Goal: Task Accomplishment & Management: Manage account settings

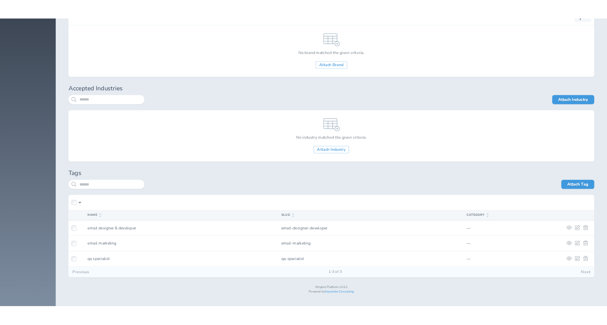
scroll to position [1832, 0]
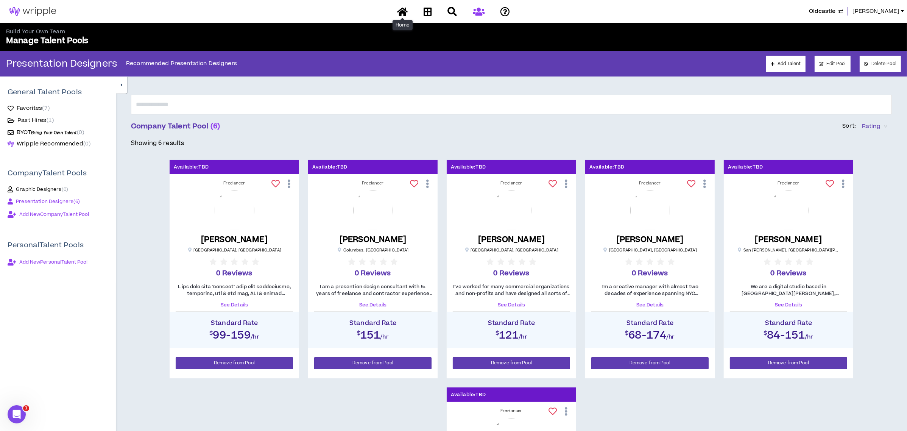
click at [403, 12] on icon at bounding box center [402, 11] width 11 height 9
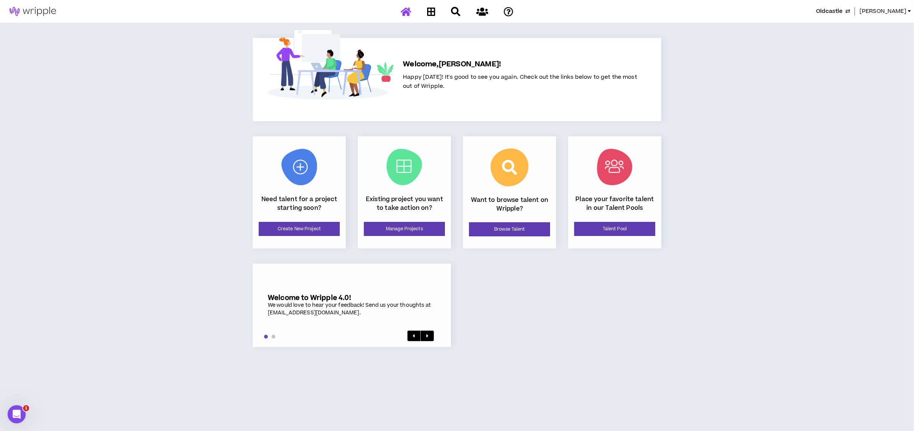
click at [827, 9] on span "Oldcastle" at bounding box center [829, 11] width 26 height 8
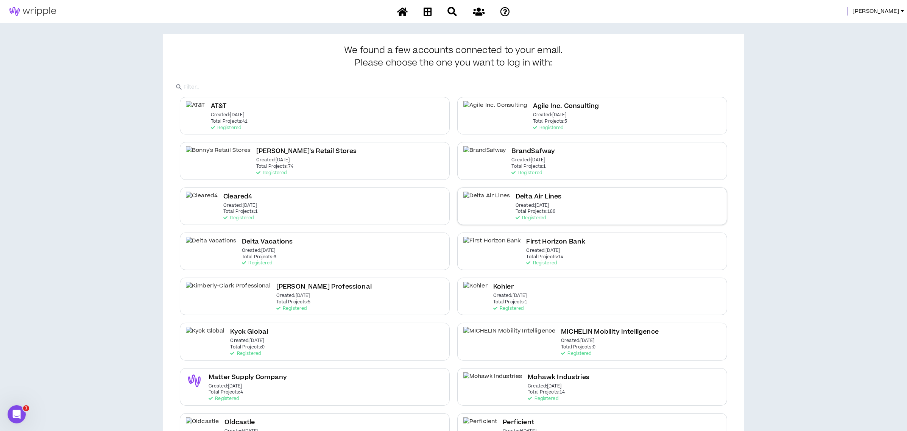
click at [534, 200] on div "Delta Air Lines Created: [DATE] Total Projects: 186 Registered" at bounding box center [592, 205] width 270 height 37
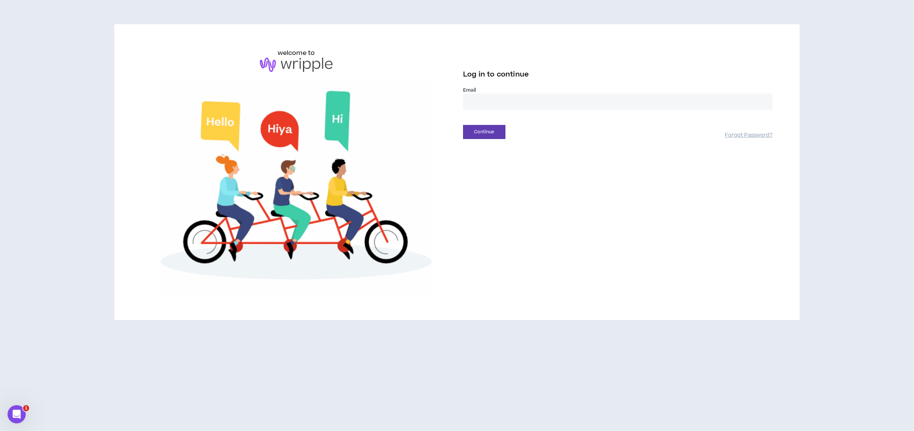
click at [484, 89] on label "Email *" at bounding box center [618, 90] width 310 height 7
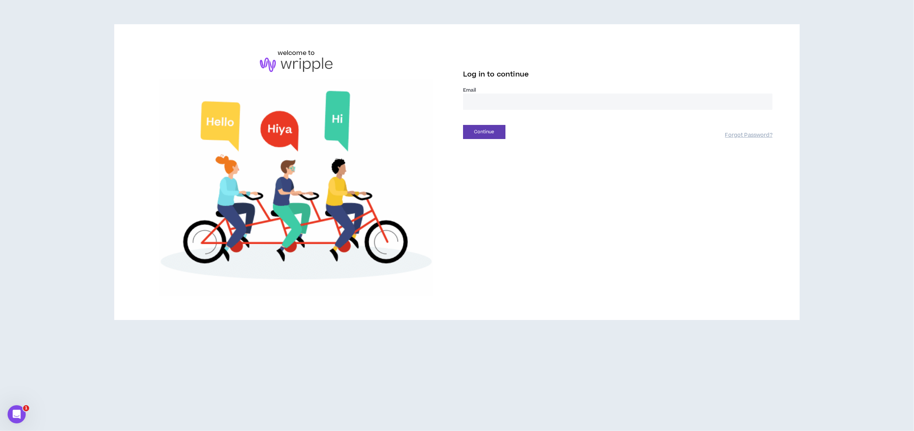
click at [486, 101] on input "email" at bounding box center [618, 101] width 310 height 16
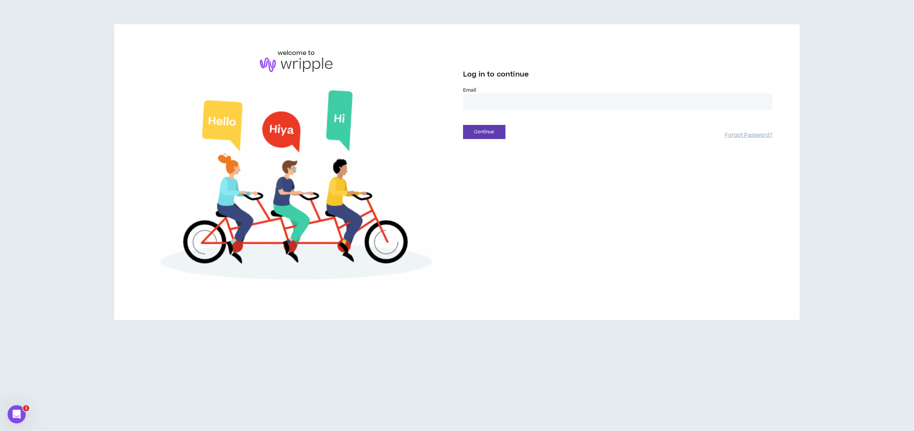
type input "**********"
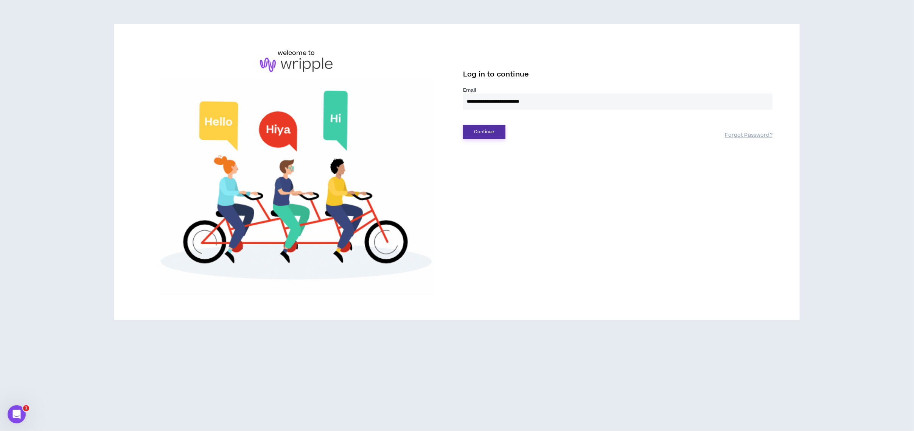
click at [483, 130] on button "Continue" at bounding box center [484, 132] width 42 height 14
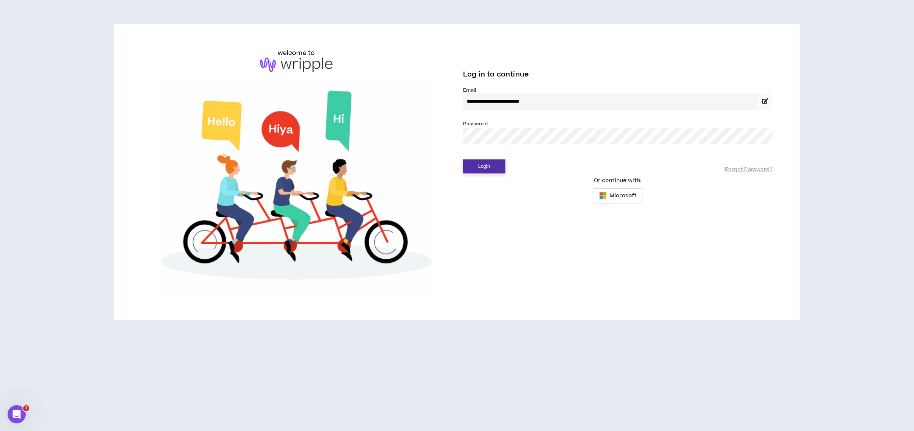
click at [489, 163] on button "Login" at bounding box center [484, 166] width 42 height 14
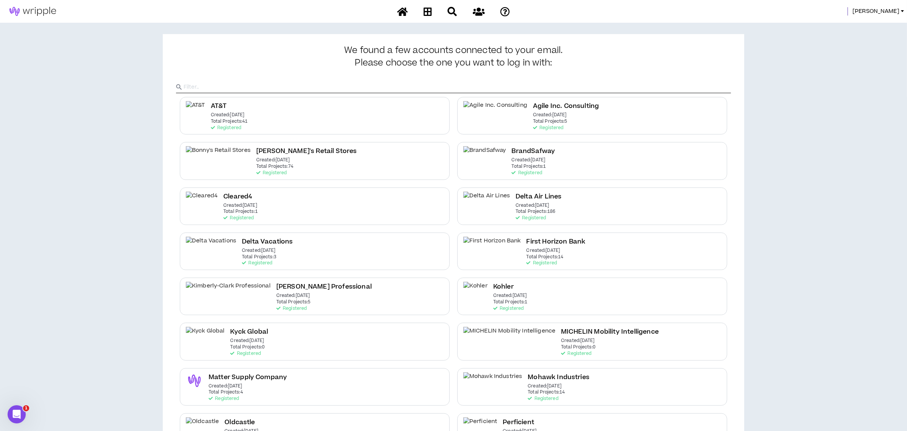
click at [515, 201] on h2 "Delta Air Lines" at bounding box center [538, 196] width 46 height 10
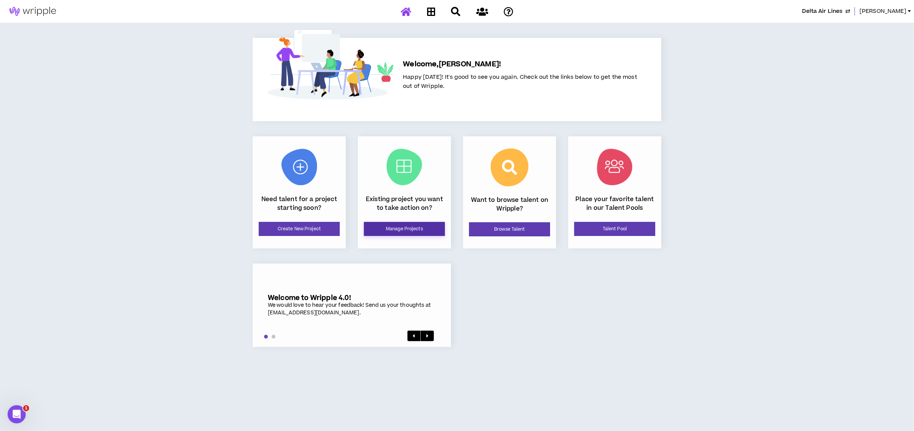
click at [419, 227] on link "Manage Projects" at bounding box center [404, 229] width 81 height 14
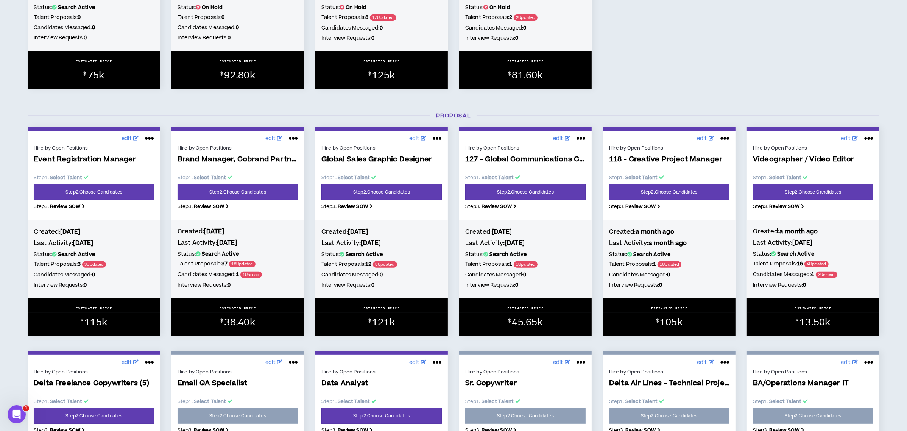
scroll to position [252, 0]
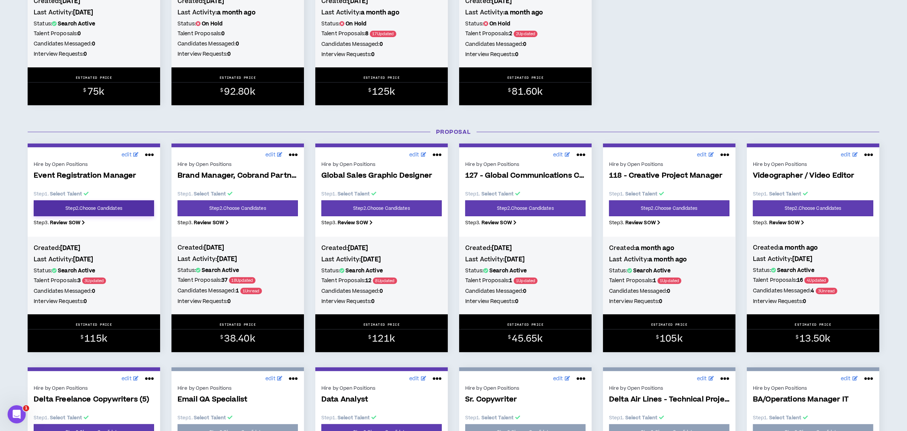
click at [84, 202] on link "Step 2 . Choose Candidates" at bounding box center [94, 208] width 120 height 16
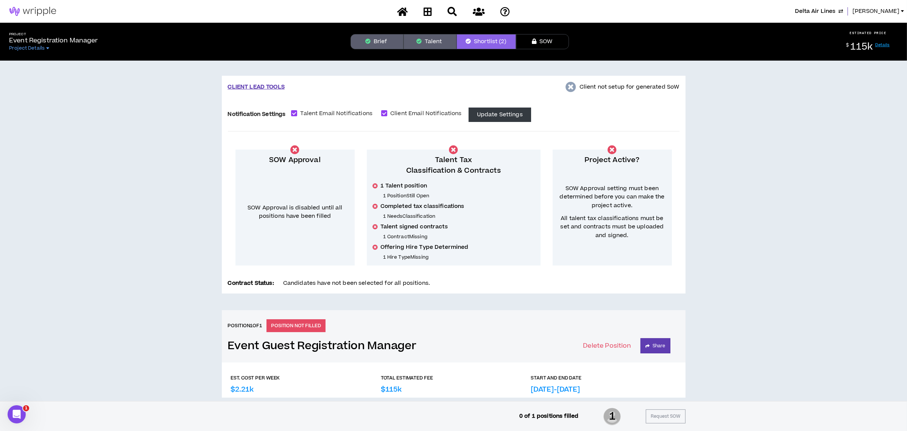
click at [377, 39] on button "Brief" at bounding box center [376, 41] width 53 height 15
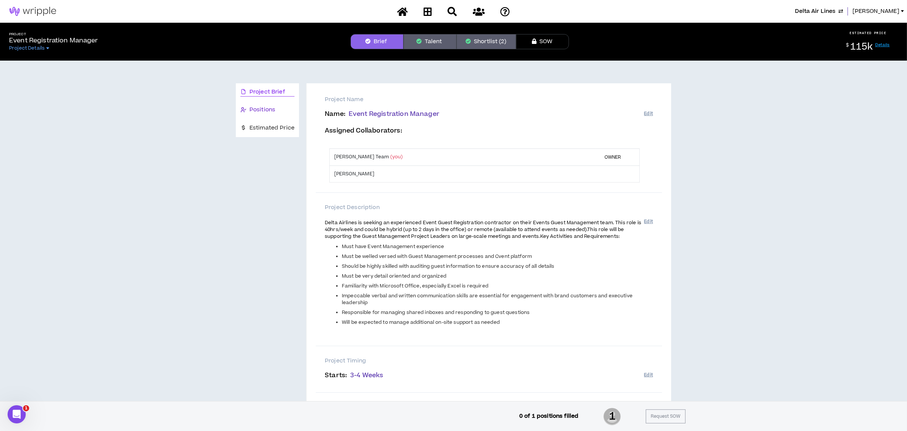
click at [266, 107] on span "Positions" at bounding box center [262, 110] width 26 height 8
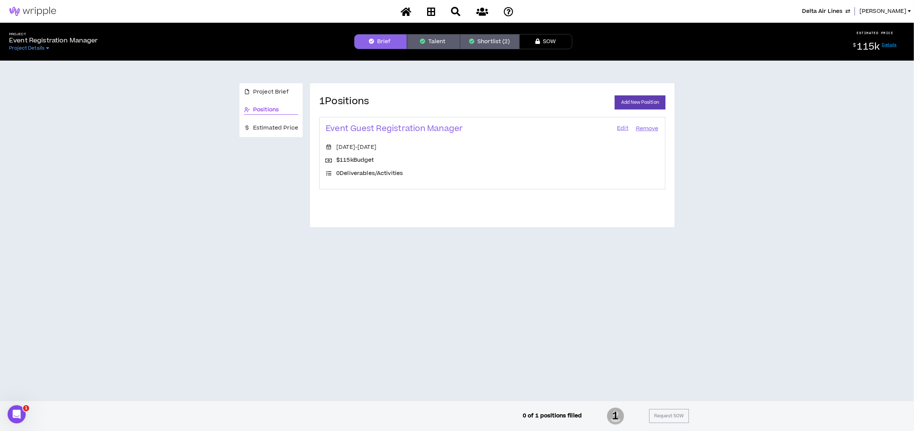
click at [616, 126] on div "Event Guest Registration Manager Edit Remove" at bounding box center [492, 133] width 333 height 20
click at [621, 129] on link "Edit" at bounding box center [622, 128] width 13 height 11
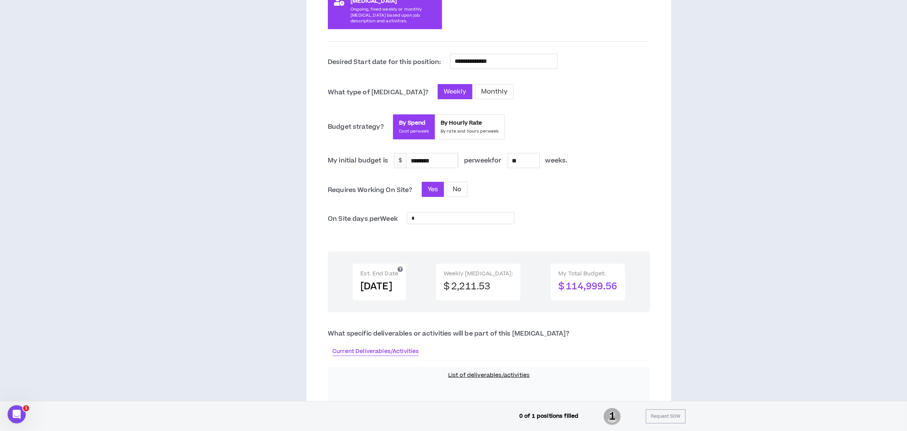
scroll to position [202, 0]
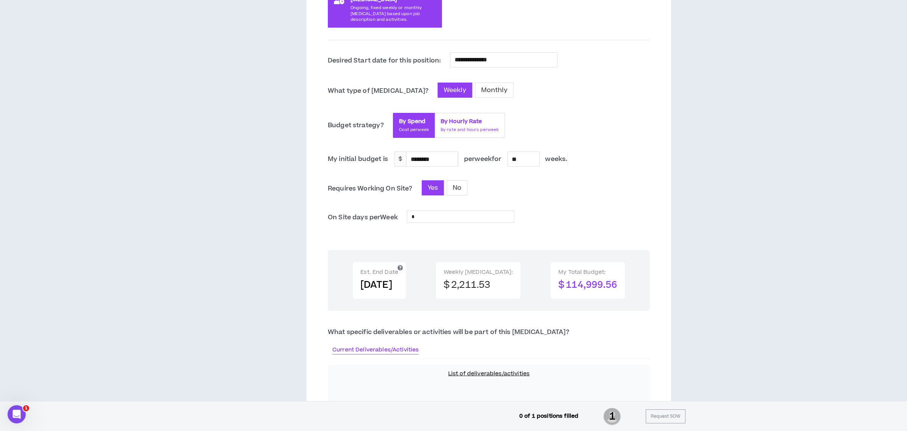
click at [443, 125] on span "By Hourly Rate" at bounding box center [469, 122] width 58 height 8
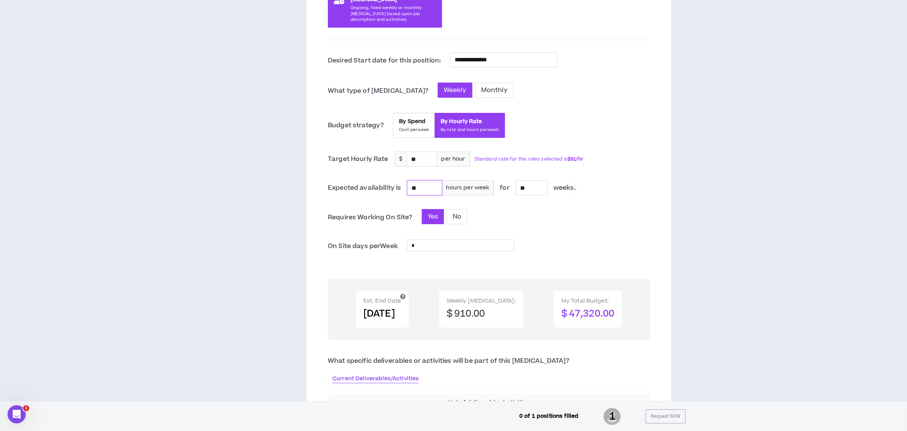
drag, startPoint x: 433, startPoint y: 188, endPoint x: 408, endPoint y: 181, distance: 26.0
click at [408, 181] on input "**" at bounding box center [424, 187] width 34 height 14
type input "**"
click at [422, 156] on input "**" at bounding box center [422, 159] width 30 height 14
drag, startPoint x: 420, startPoint y: 162, endPoint x: 402, endPoint y: 162, distance: 18.6
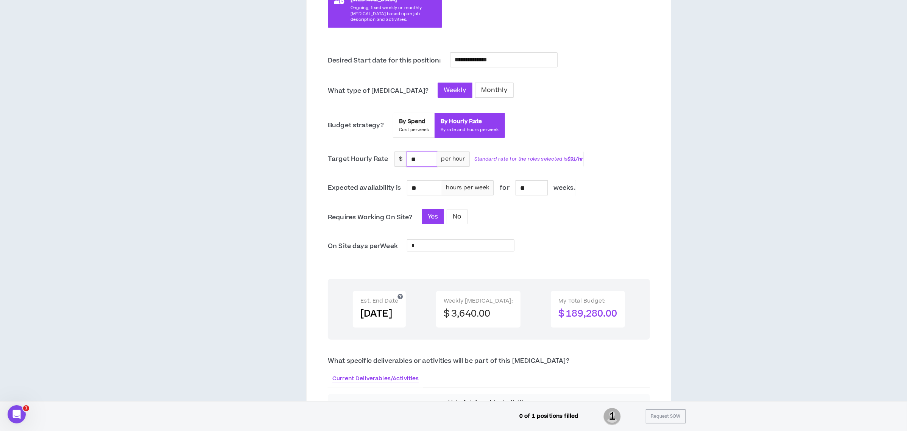
click at [402, 162] on div "$ ** per hour" at bounding box center [431, 158] width 75 height 15
click at [501, 170] on div "**********" at bounding box center [489, 277] width 322 height 450
click at [504, 245] on input "*" at bounding box center [460, 245] width 107 height 11
click at [555, 243] on div "On Site days per Week *" at bounding box center [489, 246] width 322 height 14
click at [425, 156] on input "**" at bounding box center [422, 159] width 30 height 14
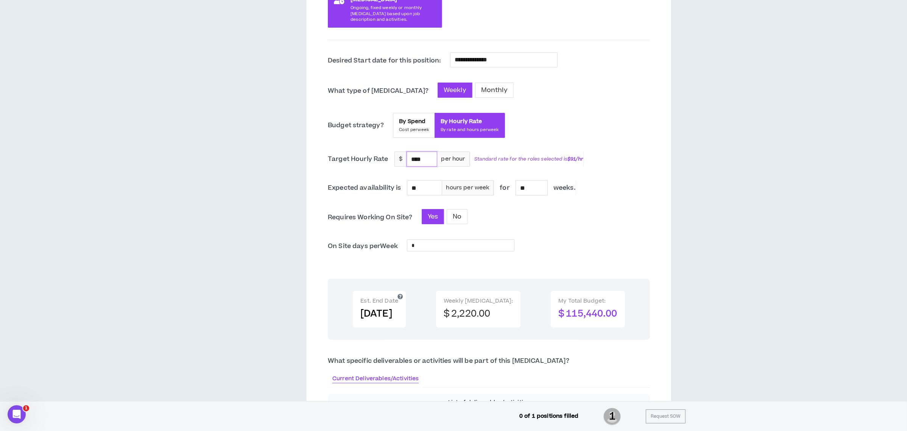
click at [560, 245] on div "On Site days per Week *" at bounding box center [489, 246] width 322 height 14
click at [418, 156] on input "****" at bounding box center [422, 159] width 30 height 14
type input "**"
click at [544, 232] on div "**********" at bounding box center [489, 275] width 322 height 447
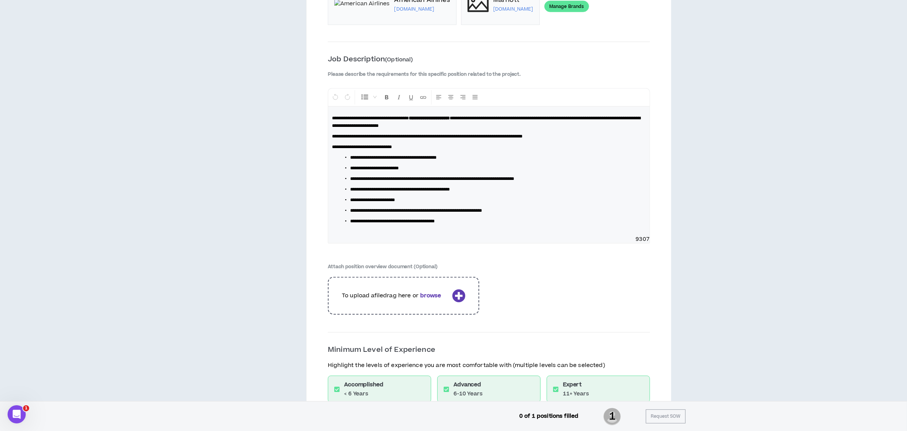
scroll to position [1199, 0]
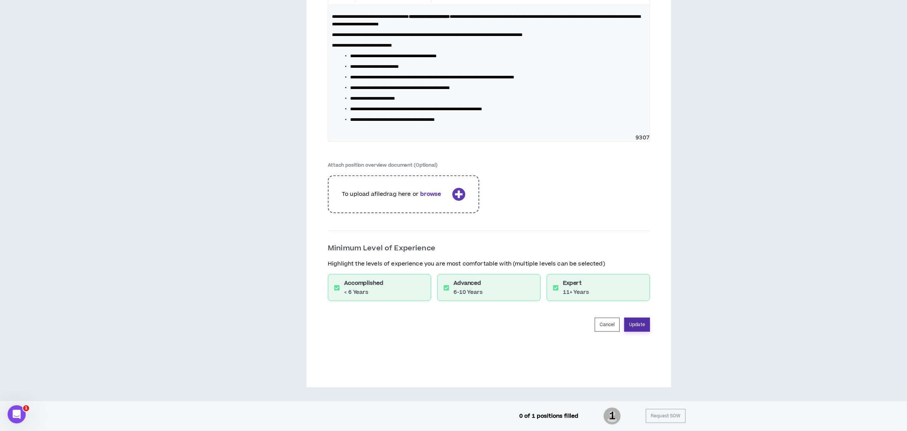
click at [634, 323] on button "Update" at bounding box center [637, 324] width 26 height 14
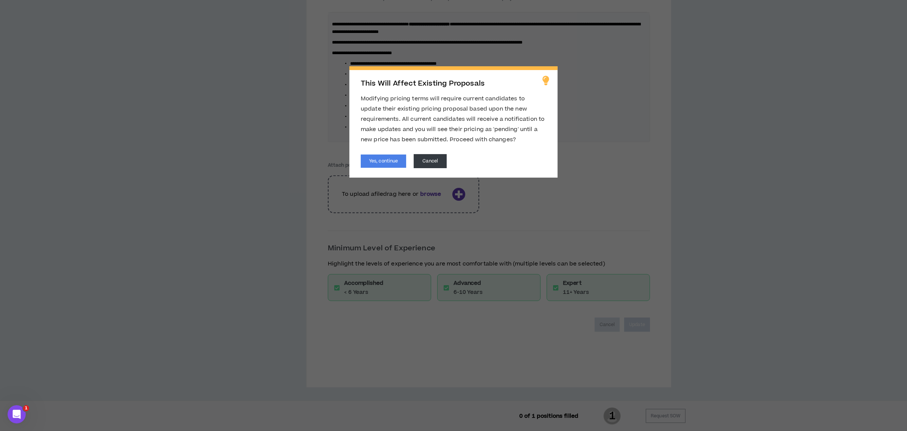
scroll to position [1173, 0]
click at [397, 160] on button "Yes, continue" at bounding box center [383, 160] width 45 height 13
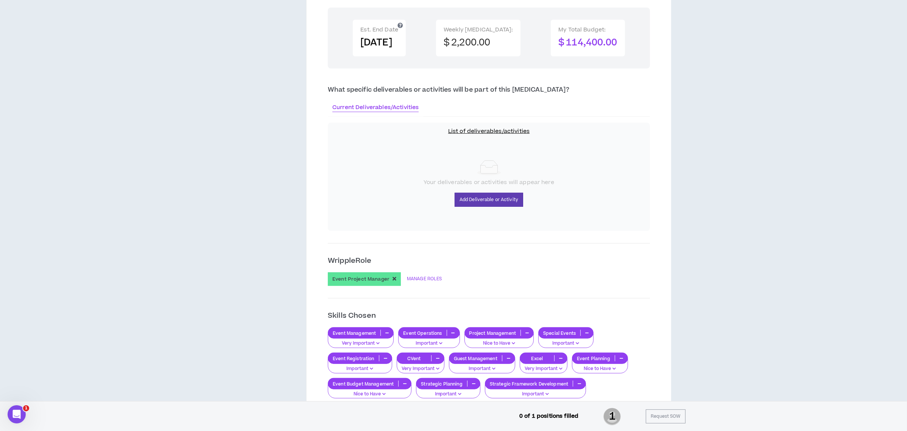
scroll to position [467, 0]
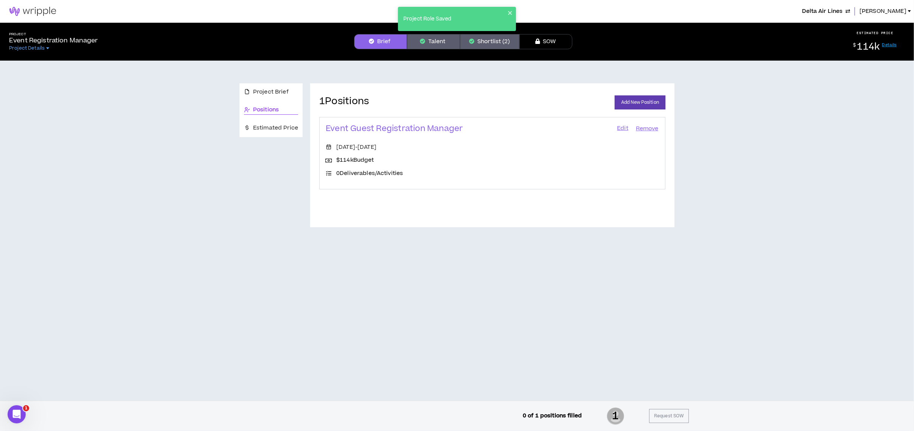
click at [442, 40] on button "Talent" at bounding box center [433, 41] width 53 height 15
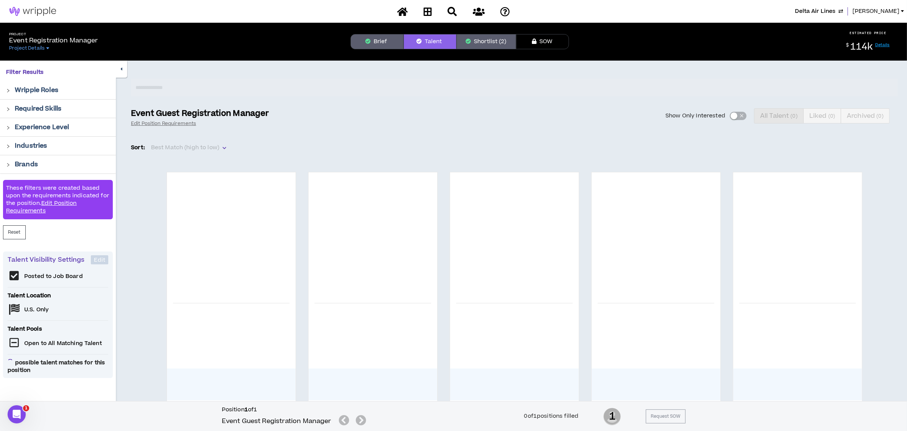
click at [471, 40] on button "Shortlist (2)" at bounding box center [485, 41] width 59 height 15
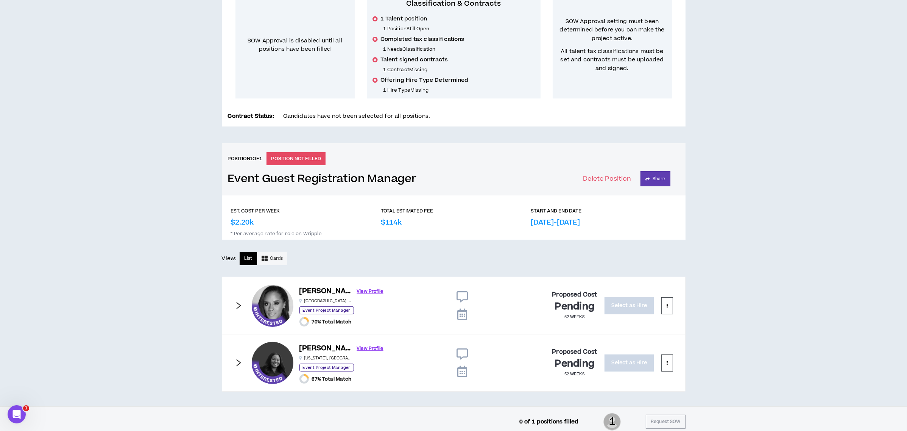
scroll to position [174, 0]
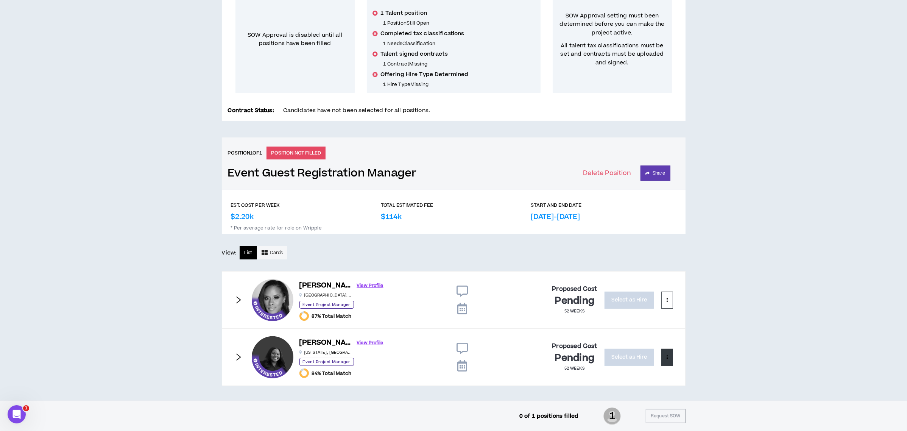
click at [664, 357] on button at bounding box center [666, 356] width 11 height 17
click at [658, 372] on span "Remove from shortlist" at bounding box center [636, 375] width 63 height 8
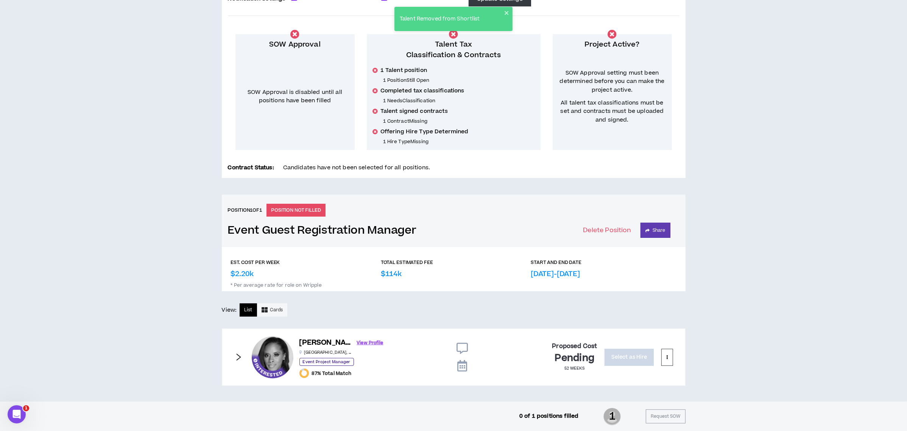
scroll to position [0, 0]
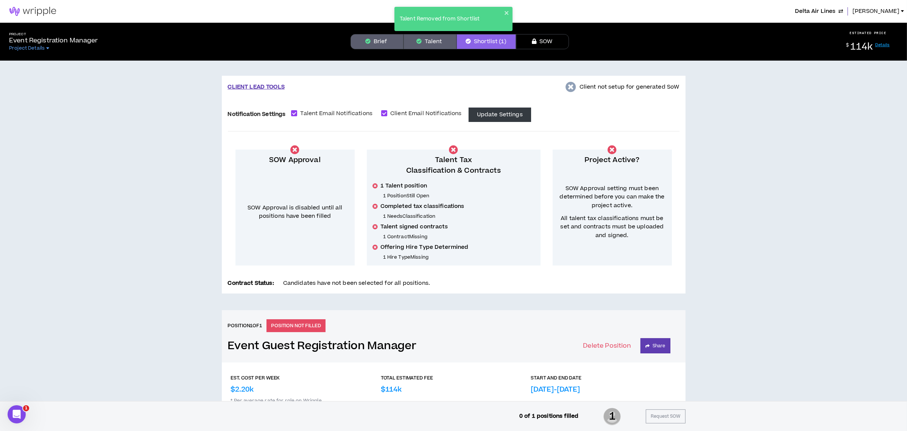
click at [429, 38] on div "Talent Removed from Shortlist" at bounding box center [453, 21] width 121 height 33
click at [429, 39] on button "Talent" at bounding box center [429, 41] width 53 height 15
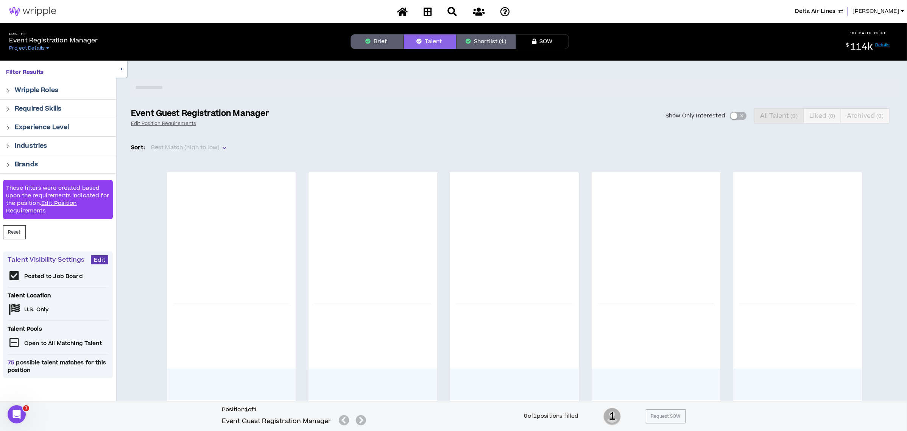
click at [733, 115] on div "Show Only Interested All Talent ( 0 ) Liked ( 0 ) Archived ( 0 )" at bounding box center [588, 115] width 620 height 15
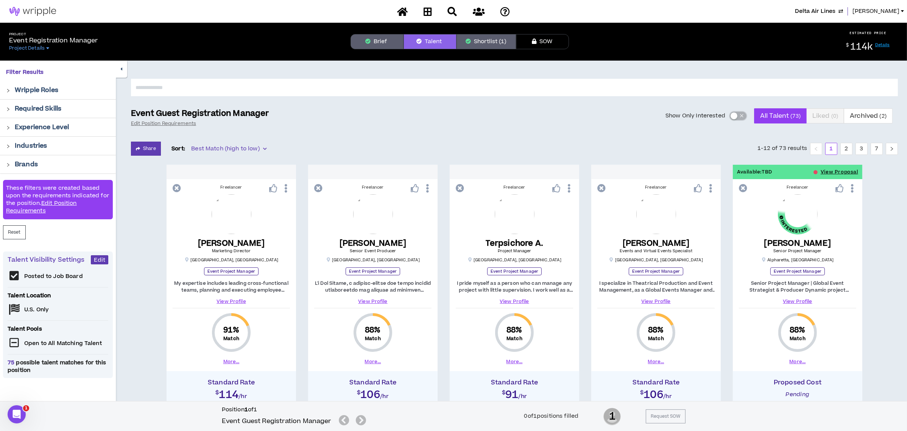
click at [733, 115] on div "button" at bounding box center [733, 115] width 7 height 7
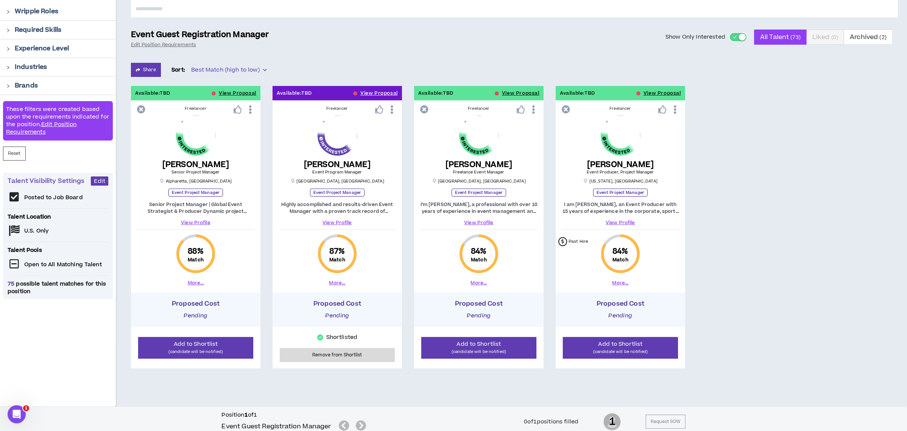
scroll to position [84, 0]
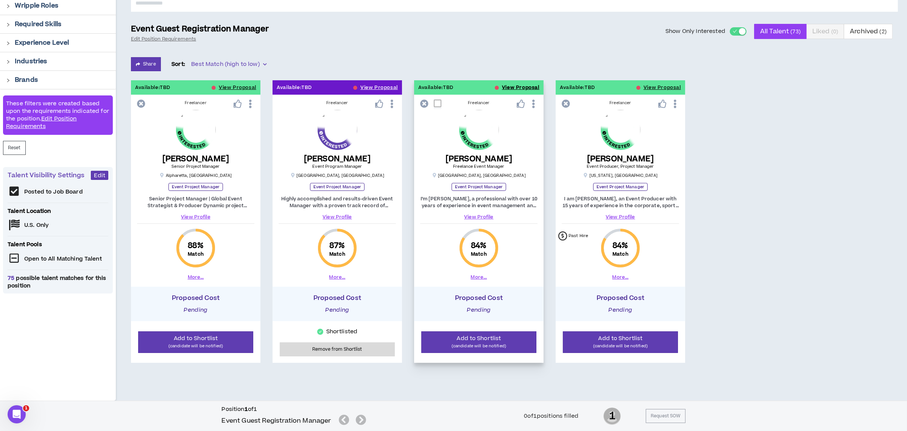
click at [525, 84] on button "View Proposal" at bounding box center [520, 87] width 37 height 14
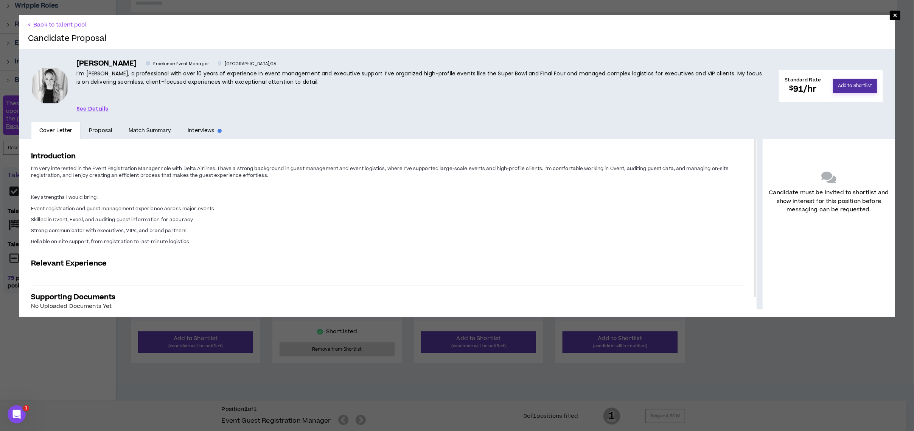
click at [841, 79] on button "Add to Shortlist" at bounding box center [855, 86] width 44 height 14
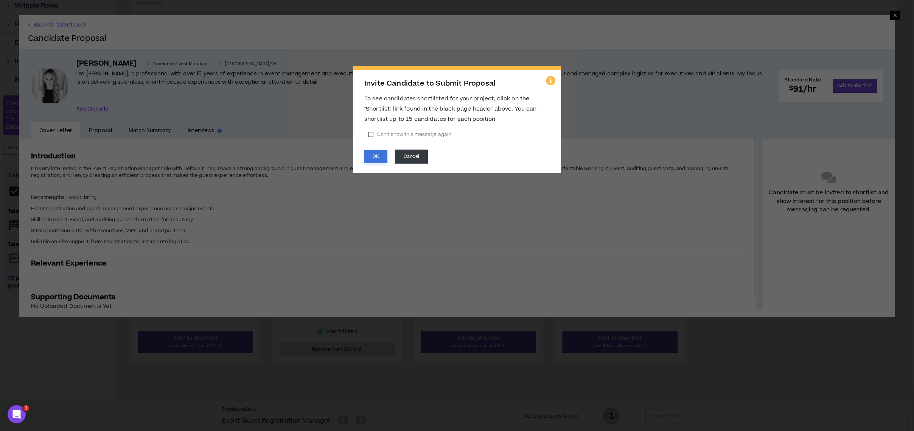
click at [377, 159] on button "OK" at bounding box center [375, 156] width 23 height 13
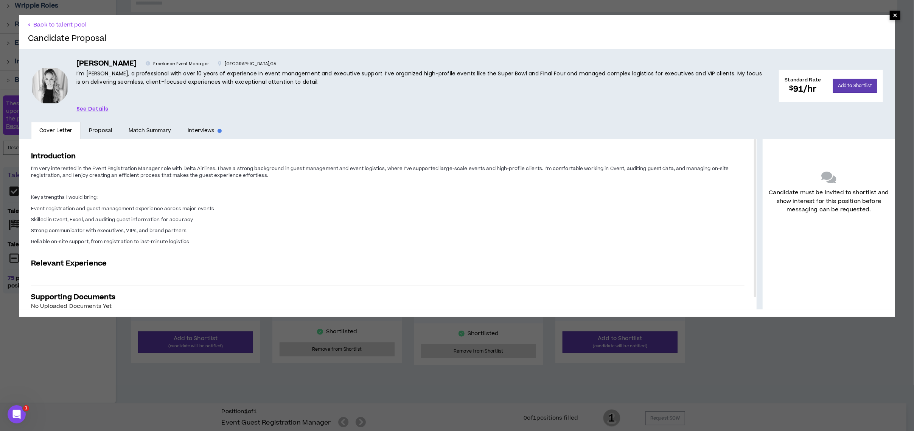
click at [890, 16] on span "×" at bounding box center [895, 15] width 11 height 9
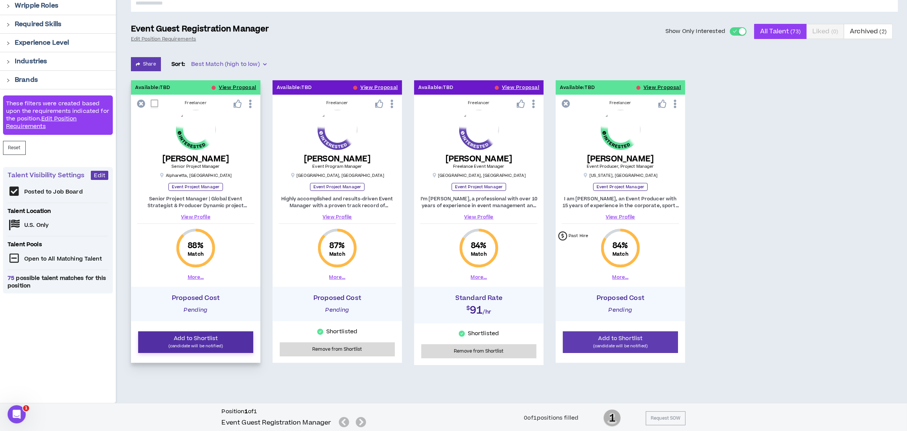
click at [209, 338] on span "Add to Shortlist" at bounding box center [196, 338] width 44 height 8
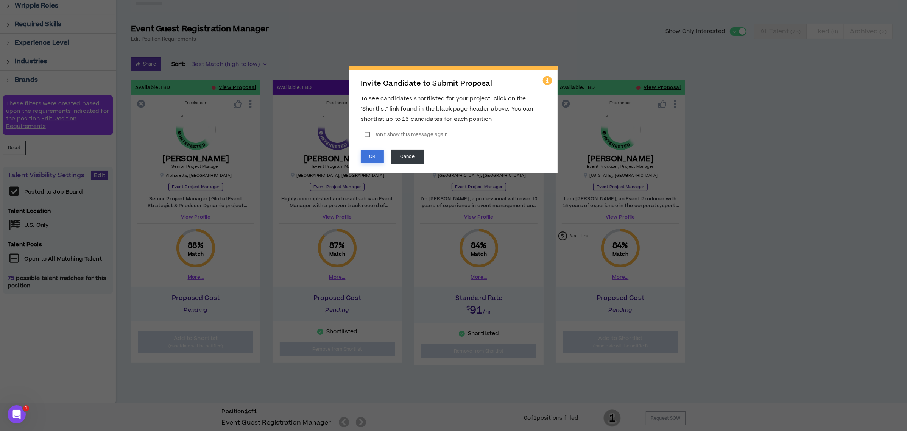
click at [370, 153] on button "OK" at bounding box center [372, 156] width 23 height 13
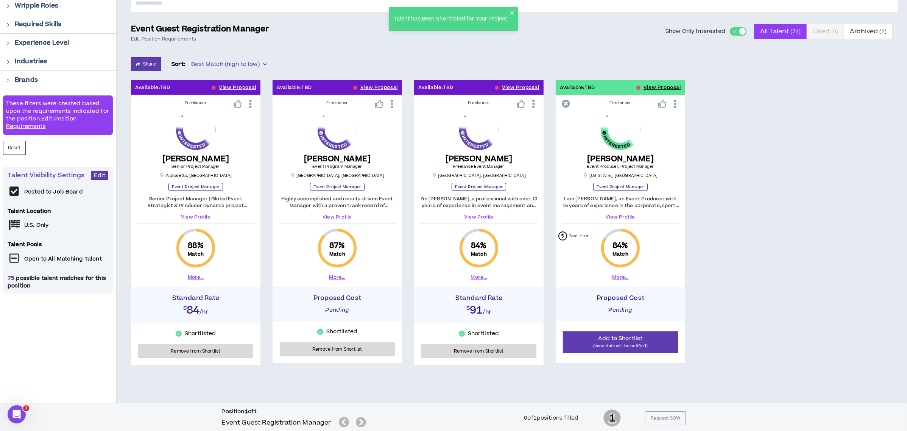
click at [361, 422] on div "Event Guest Registration Manager" at bounding box center [295, 423] width 147 height 12
click at [346, 423] on div "Event Guest Registration Manager" at bounding box center [295, 423] width 147 height 12
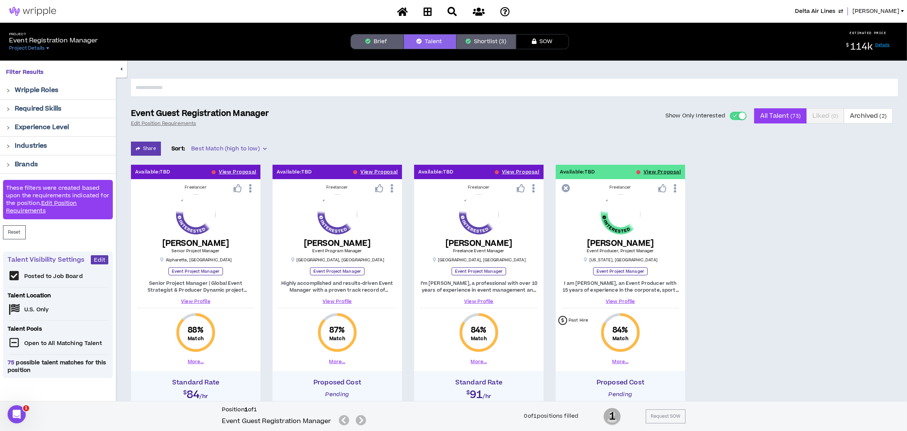
click at [425, 41] on button "Talent" at bounding box center [429, 41] width 53 height 15
click at [383, 40] on button "Brief" at bounding box center [376, 41] width 53 height 15
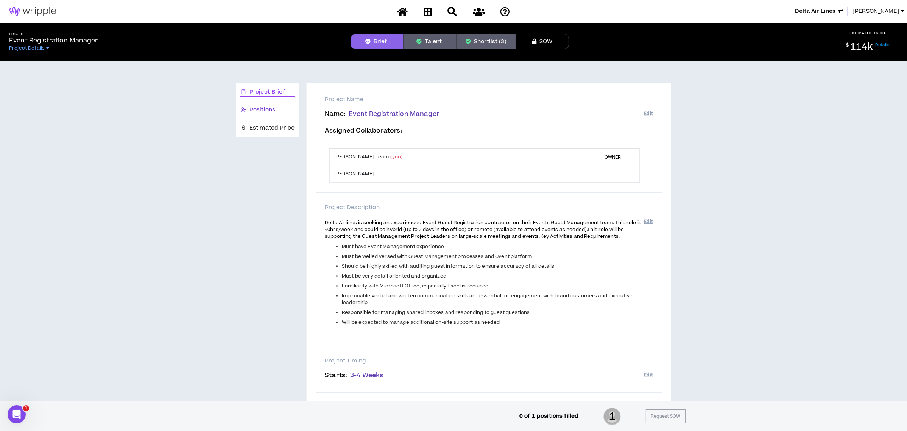
click at [270, 107] on span "Positions" at bounding box center [262, 110] width 26 height 8
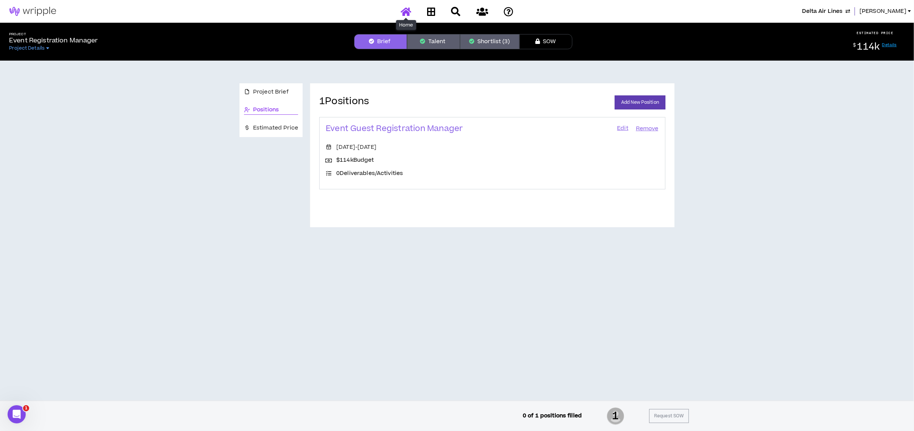
click at [405, 10] on icon at bounding box center [406, 11] width 11 height 9
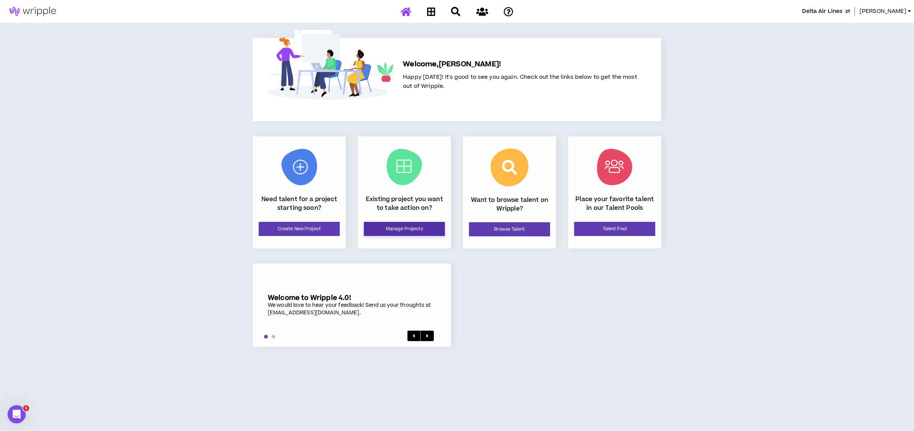
click at [411, 231] on link "Manage Projects" at bounding box center [404, 229] width 81 height 14
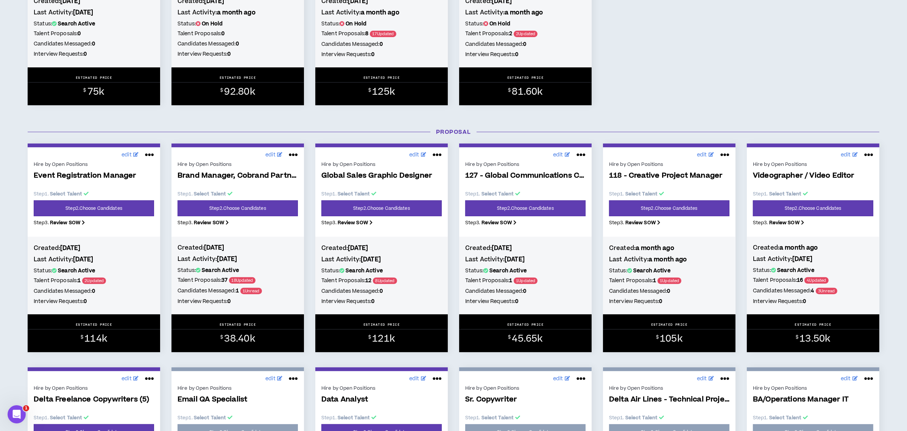
scroll to position [303, 0]
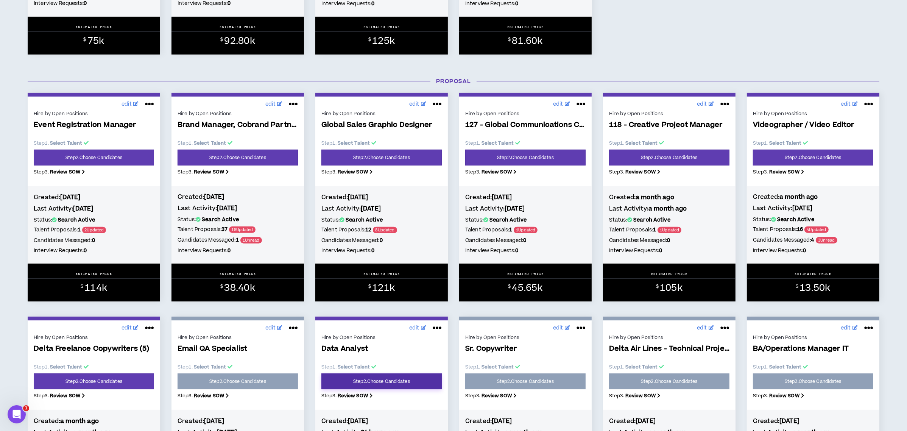
click at [390, 381] on link "Step 2 . Choose Candidates" at bounding box center [381, 381] width 120 height 16
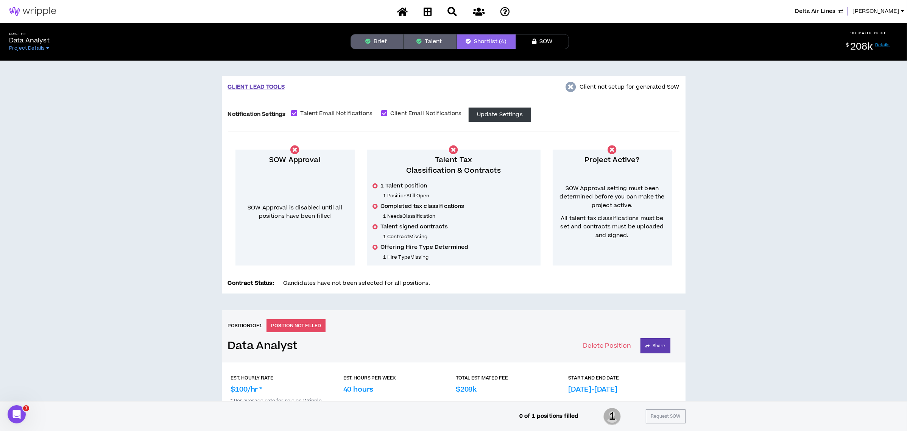
click at [384, 40] on button "Brief" at bounding box center [376, 41] width 53 height 15
